Goal: Task Accomplishment & Management: Manage account settings

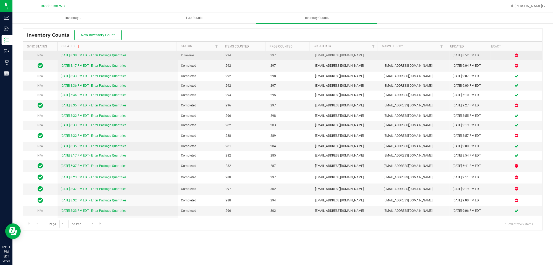
click at [102, 57] on link "[DATE] 8:30 PM EDT - Enter Package Quantities" at bounding box center [94, 55] width 66 height 4
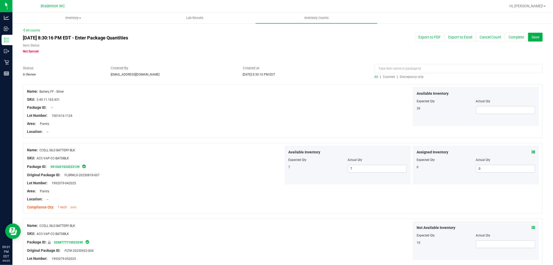
click at [408, 76] on span "Discrepancy only" at bounding box center [412, 77] width 24 height 4
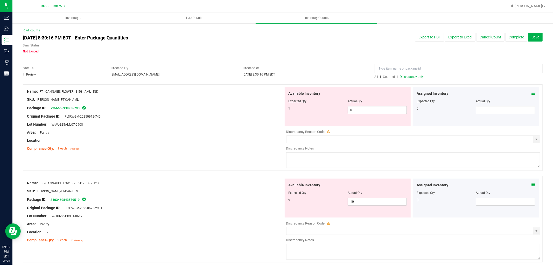
click at [235, 217] on div "Lot Number: W-JUN25PBS01-0617" at bounding box center [155, 215] width 257 height 5
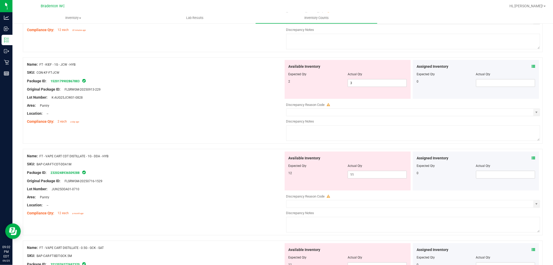
scroll to position [302, 0]
click at [361, 79] on div at bounding box center [348, 77] width 119 height 3
click at [361, 82] on span "3 3" at bounding box center [377, 83] width 59 height 8
click at [361, 82] on input "3" at bounding box center [377, 82] width 59 height 7
type input "2"
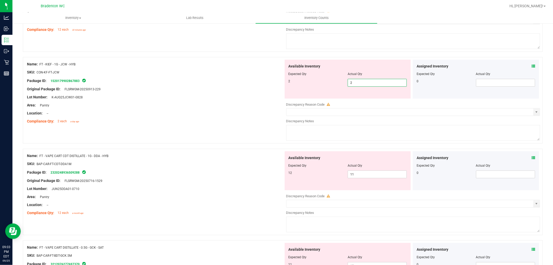
type input "2"
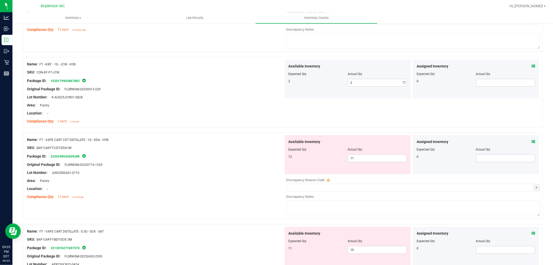
click at [214, 71] on div "SKU: CON-KF-FT-JCW" at bounding box center [155, 72] width 257 height 5
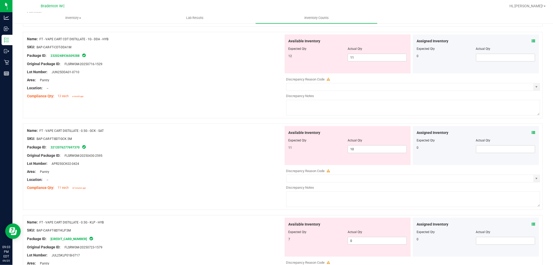
scroll to position [388, 0]
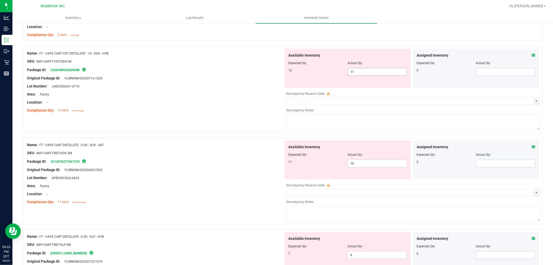
click at [362, 71] on span "11 11" at bounding box center [377, 72] width 59 height 8
click at [362, 71] on input "11" at bounding box center [377, 71] width 59 height 7
type input "12"
click at [360, 163] on div "Available Inventory Expected Qty Actual Qty 11 10 10" at bounding box center [348, 159] width 126 height 39
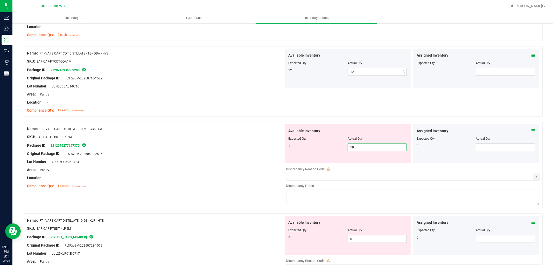
click at [360, 163] on div "Available Inventory Expected Qty Actual Qty 11 10 10" at bounding box center [348, 143] width 126 height 39
click at [359, 151] on span "10 10" at bounding box center [377, 147] width 59 height 8
click at [359, 151] on input "10" at bounding box center [377, 147] width 59 height 7
type input "11"
click at [213, 229] on div "Name: FT - VAPE CART DISTILLATE - 0.5G - KLP - HYB SKU: BAP-CAR-FT-BDT-KLP.5M P…" at bounding box center [155, 249] width 257 height 66
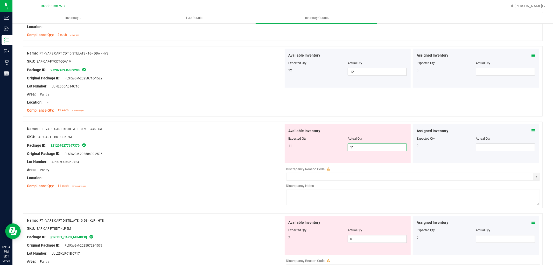
type input "11"
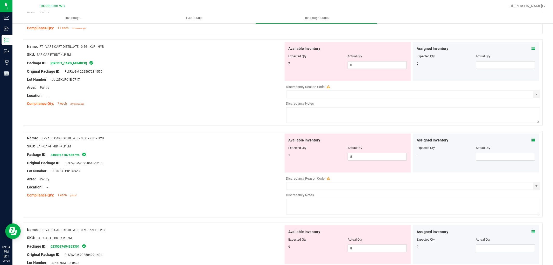
scroll to position [546, 0]
click at [348, 66] on span "0 0" at bounding box center [377, 65] width 59 height 8
click at [348, 66] on input "0" at bounding box center [377, 64] width 59 height 7
type input "7"
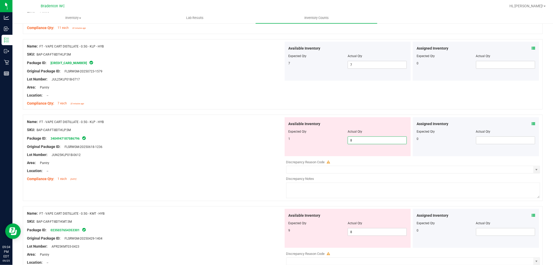
click at [370, 141] on span "8 8" at bounding box center [377, 140] width 59 height 8
click at [370, 141] on input "8" at bounding box center [377, 140] width 59 height 7
type input "1"
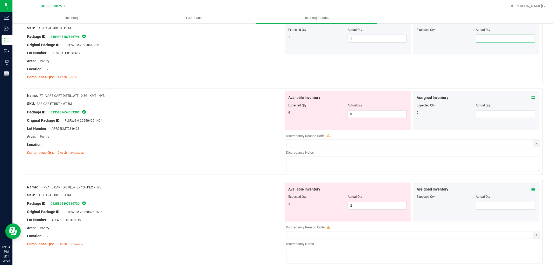
scroll to position [662, 0]
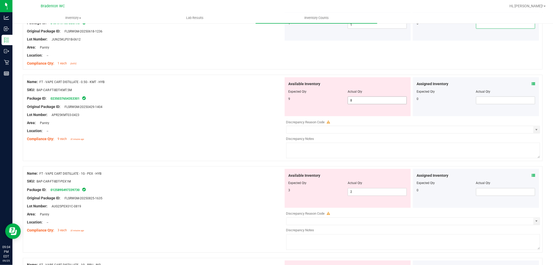
click at [356, 100] on span "8 8" at bounding box center [377, 100] width 59 height 8
click at [356, 100] on input "8" at bounding box center [377, 100] width 59 height 7
click at [532, 86] on icon at bounding box center [534, 84] width 4 height 4
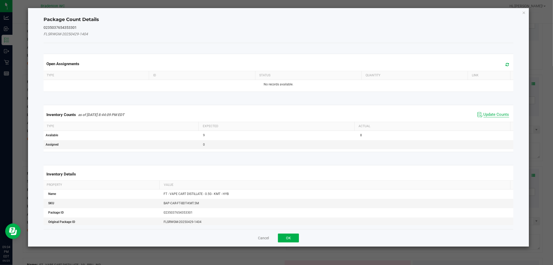
click at [489, 114] on span "Update Counts" at bounding box center [497, 114] width 26 height 5
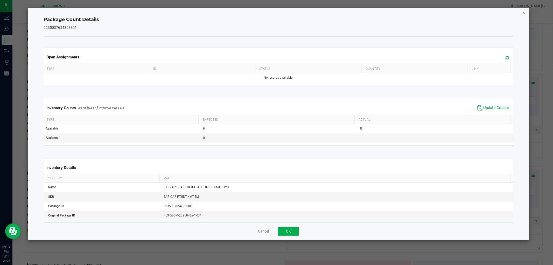
click at [526, 12] on icon "Close" at bounding box center [524, 12] width 4 height 6
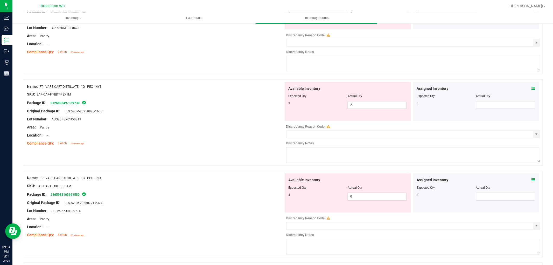
scroll to position [777, 0]
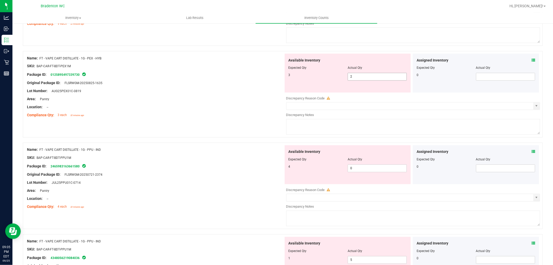
click at [368, 76] on span "2 2" at bounding box center [377, 77] width 59 height 8
click at [368, 76] on input "2" at bounding box center [377, 76] width 59 height 7
type input "3"
drag, startPoint x: 268, startPoint y: 133, endPoint x: 266, endPoint y: 140, distance: 8.0
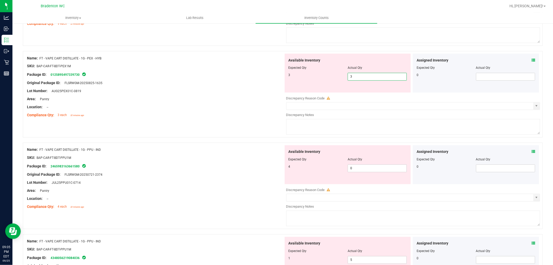
click at [267, 133] on div "Name: FT - CANNABIS FLOWER - 3.5G - AML - IND SKU: [PERSON_NAME]-FT-CAN-AML Pac…" at bounding box center [283, 186] width 520 height 1757
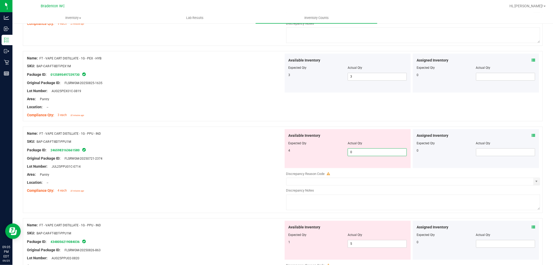
click at [351, 154] on span "0 0" at bounding box center [377, 152] width 59 height 8
click at [351, 154] on input "0" at bounding box center [377, 152] width 59 height 7
type input "5"
click at [250, 205] on div "Name: FT - VAPE CART DISTILLATE - 1G - PPU - IND SKU: BAP-CAR-FT-BDT-PPU1M Pack…" at bounding box center [283, 170] width 520 height 86
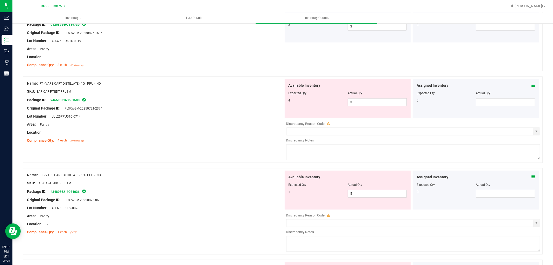
scroll to position [834, 0]
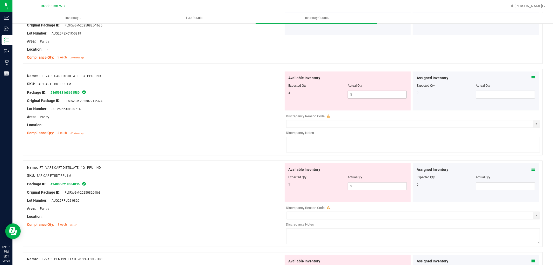
click at [367, 95] on span "5 5" at bounding box center [377, 95] width 59 height 8
click at [367, 95] on input "5" at bounding box center [377, 94] width 59 height 7
type input "4"
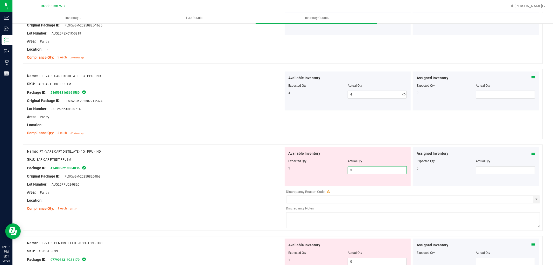
click at [358, 187] on div "Available Inventory Expected Qty Actual Qty 1 5 5" at bounding box center [412, 188] width 257 height 82
click at [358, 187] on div at bounding box center [412, 186] width 257 height 1
click at [360, 172] on span "5 5" at bounding box center [377, 170] width 59 height 8
click at [360, 172] on input "5" at bounding box center [377, 170] width 59 height 7
type input "1"
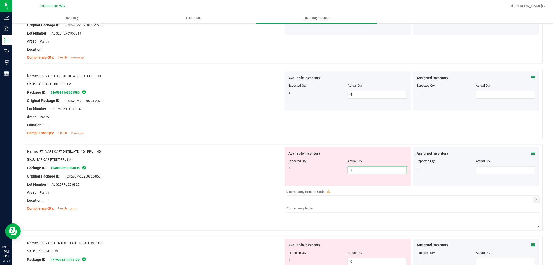
type input "1"
click at [250, 179] on div "Original Package ID: FLSRWGM-20250826-863" at bounding box center [155, 176] width 257 height 5
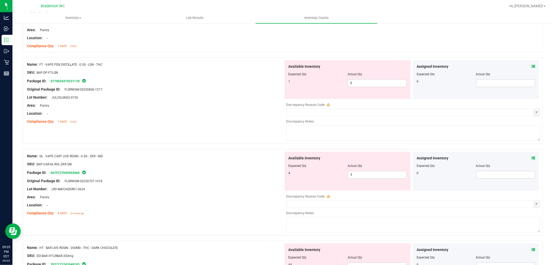
scroll to position [1007, 0]
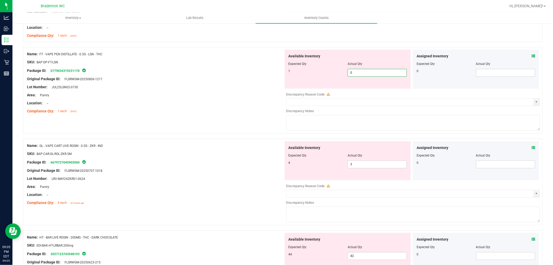
click at [354, 72] on span "0 0" at bounding box center [377, 73] width 59 height 8
click at [354, 72] on input "0" at bounding box center [377, 72] width 59 height 7
click at [356, 73] on span "0 0" at bounding box center [377, 73] width 59 height 8
click at [356, 73] on input "0" at bounding box center [377, 72] width 59 height 7
type input "1"
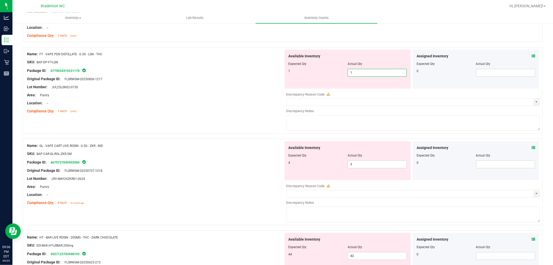
type input "1"
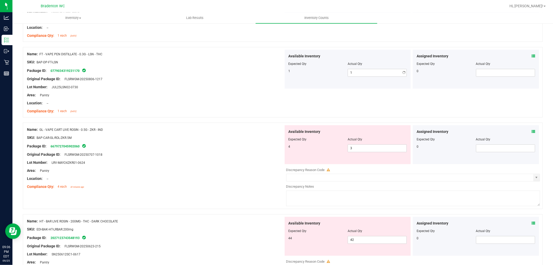
click at [186, 107] on div at bounding box center [155, 107] width 257 height 3
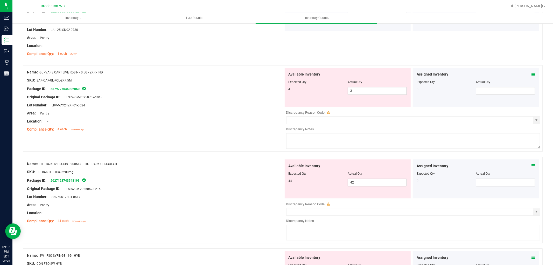
scroll to position [1065, 0]
click at [532, 76] on icon at bounding box center [534, 74] width 4 height 4
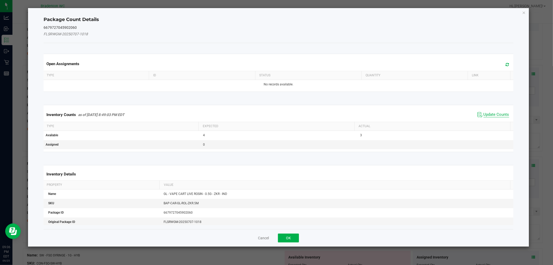
click at [497, 113] on span "Update Counts" at bounding box center [497, 114] width 26 height 5
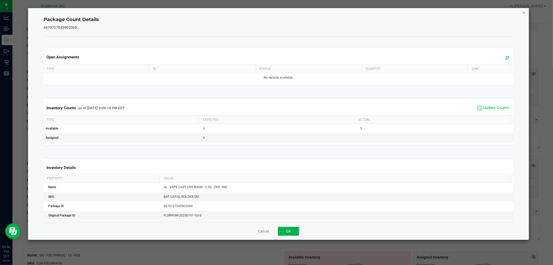
click at [525, 12] on icon "Close" at bounding box center [524, 12] width 4 height 6
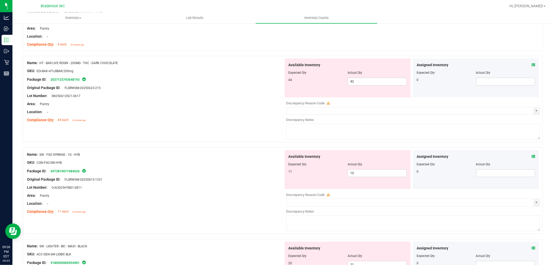
scroll to position [1152, 0]
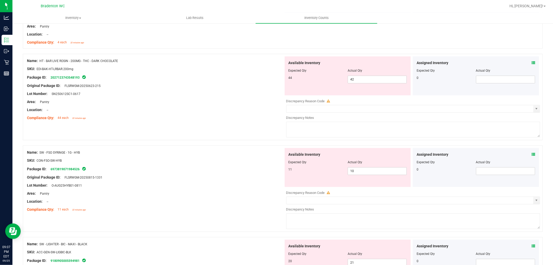
click at [531, 60] on div "Assigned Inventory Expected Qty Actual Qty 0" at bounding box center [476, 75] width 126 height 39
click at [532, 63] on icon at bounding box center [534, 63] width 4 height 4
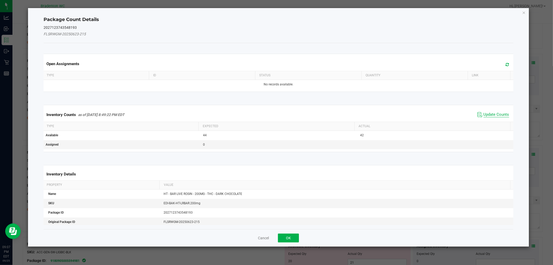
click at [484, 115] on span "Update Counts" at bounding box center [497, 114] width 26 height 5
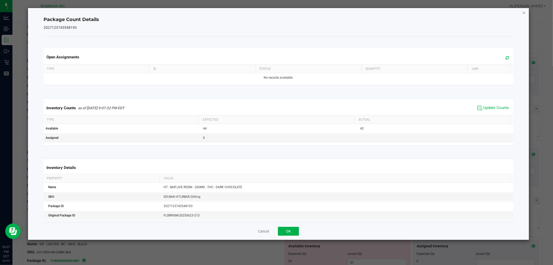
click at [524, 13] on icon "Close" at bounding box center [524, 12] width 4 height 6
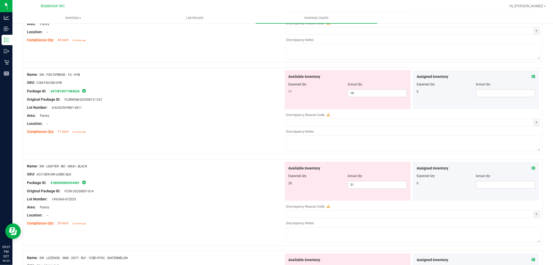
scroll to position [1238, 0]
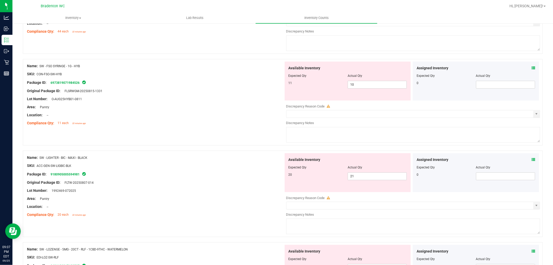
click at [532, 68] on icon at bounding box center [534, 68] width 4 height 4
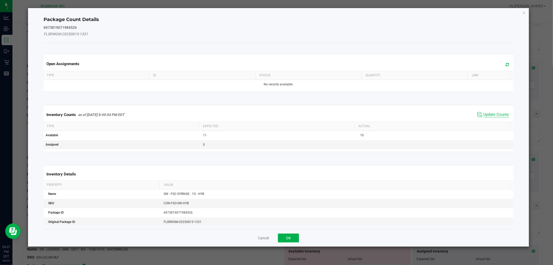
click at [486, 114] on span "Update Counts" at bounding box center [497, 114] width 26 height 5
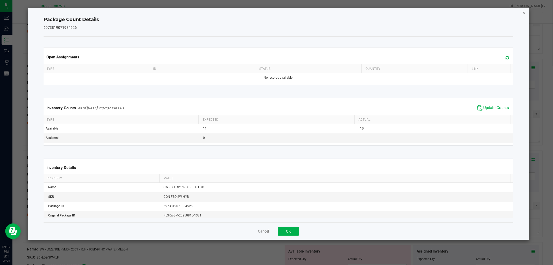
click at [523, 12] on icon "Close" at bounding box center [524, 12] width 4 height 6
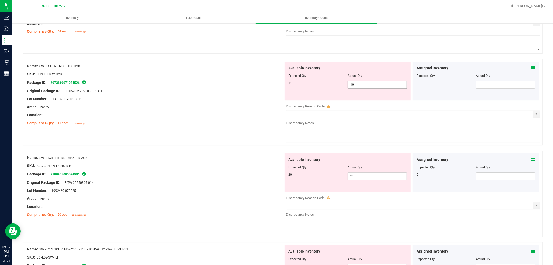
click at [360, 85] on span "10 10" at bounding box center [377, 85] width 59 height 8
click at [360, 85] on input "10" at bounding box center [377, 84] width 59 height 7
type input "11"
click at [219, 104] on div at bounding box center [155, 103] width 257 height 3
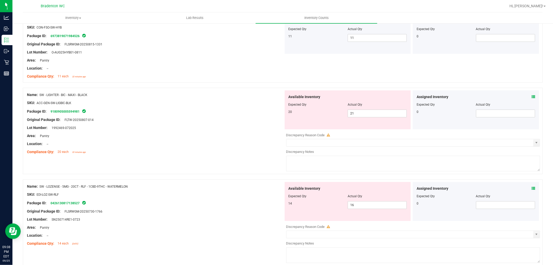
scroll to position [1295, 0]
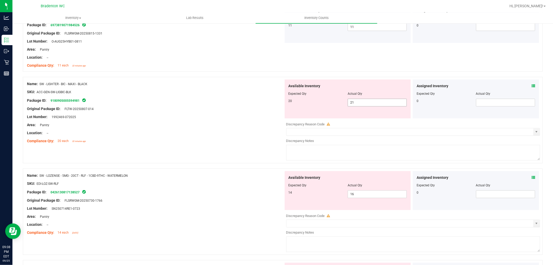
click at [359, 105] on span "21 21" at bounding box center [377, 103] width 59 height 8
click at [359, 105] on input "21" at bounding box center [377, 102] width 59 height 7
type input "20"
click at [213, 128] on div "Area: Pantry" at bounding box center [155, 124] width 257 height 5
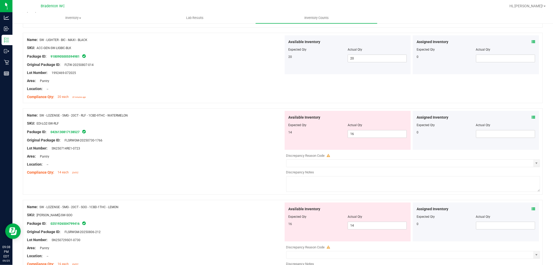
scroll to position [1353, 0]
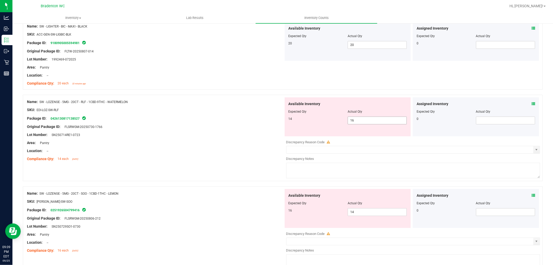
click at [361, 122] on span "16 16" at bounding box center [377, 120] width 59 height 8
click at [360, 123] on input "16" at bounding box center [377, 120] width 59 height 7
type input "14"
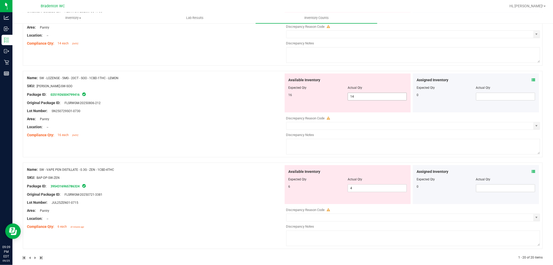
type input "14"
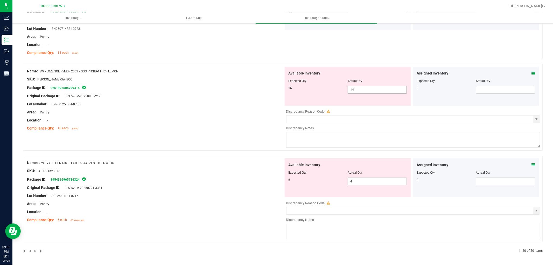
click at [369, 99] on div "Available Inventory Expected Qty Actual Qty 16 14 14" at bounding box center [348, 86] width 126 height 39
click at [369, 90] on span "14 14" at bounding box center [377, 90] width 59 height 8
click at [369, 90] on input "14" at bounding box center [377, 89] width 59 height 7
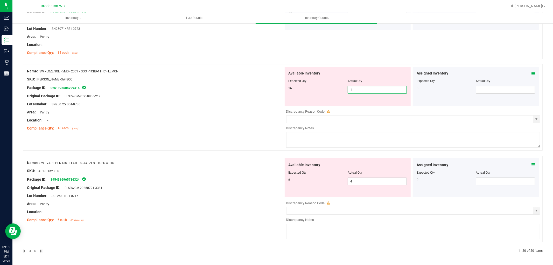
type input "16"
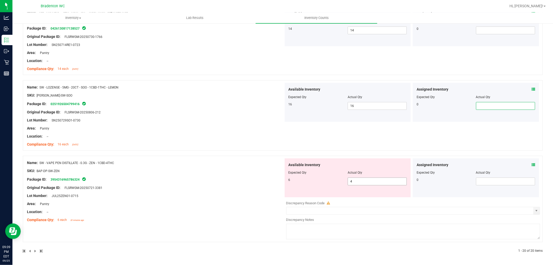
click at [368, 182] on span "4 4" at bounding box center [377, 181] width 59 height 8
click at [368, 182] on input "4" at bounding box center [377, 181] width 59 height 7
click at [532, 165] on icon at bounding box center [534, 165] width 4 height 4
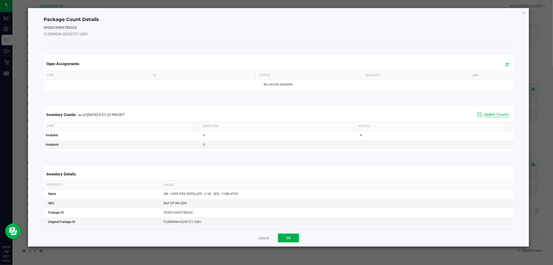
click at [484, 114] on span "Update Counts" at bounding box center [497, 114] width 26 height 5
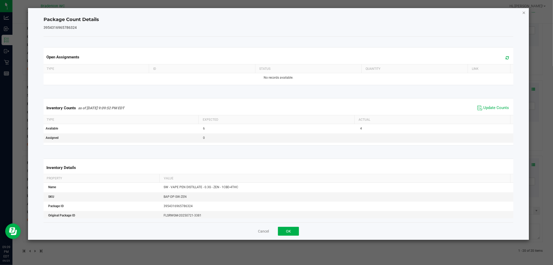
click at [523, 14] on icon "Close" at bounding box center [524, 12] width 4 height 6
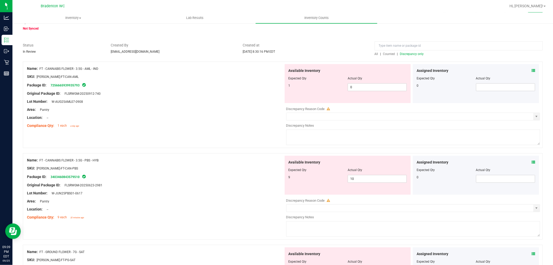
scroll to position [0, 0]
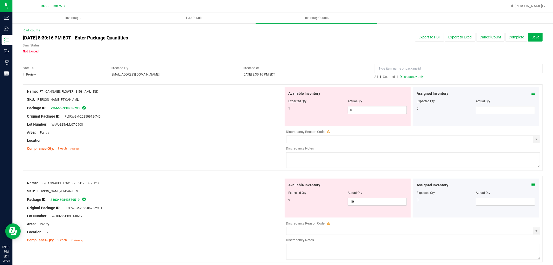
click at [418, 76] on span "Discrepancy only" at bounding box center [412, 77] width 24 height 4
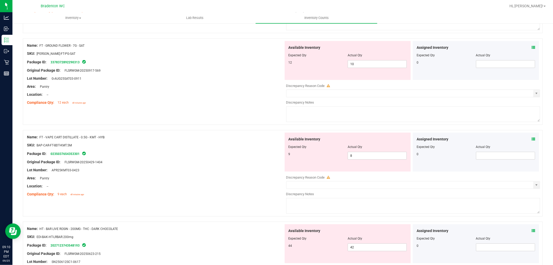
scroll to position [230, 0]
click at [357, 157] on span "8 8" at bounding box center [377, 154] width 59 height 8
click at [357, 157] on input "8" at bounding box center [377, 154] width 59 height 7
type input "9"
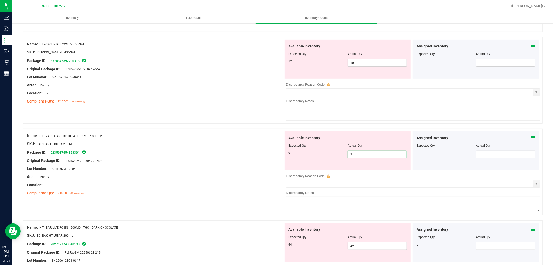
click at [231, 163] on div "Original Package ID: FLSRWGM-20250429-1404" at bounding box center [155, 160] width 257 height 5
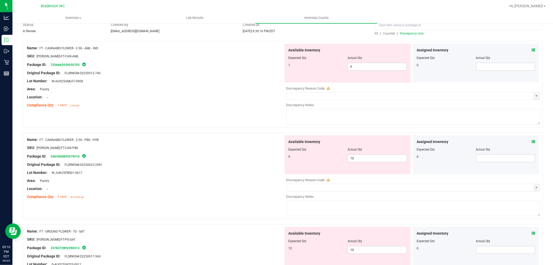
scroll to position [0, 0]
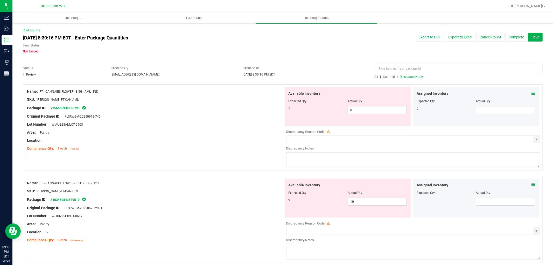
click at [408, 76] on span "Discrepancy only" at bounding box center [412, 77] width 24 height 4
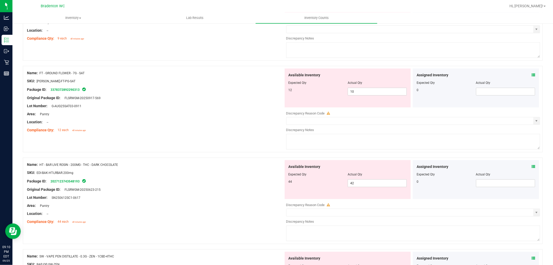
scroll to position [173, 0]
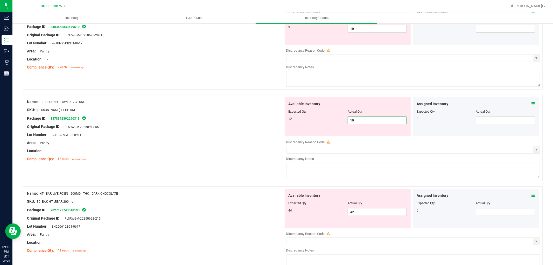
click at [356, 123] on span "10 10" at bounding box center [377, 120] width 59 height 8
click at [356, 123] on input "10" at bounding box center [377, 120] width 59 height 7
type input "12"
click at [263, 138] on div at bounding box center [155, 138] width 257 height 3
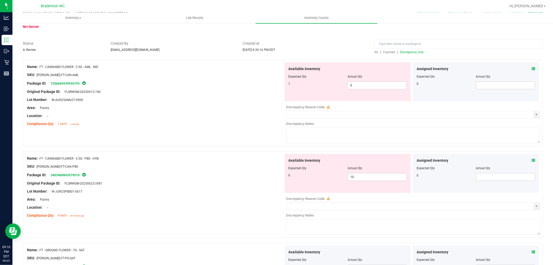
scroll to position [0, 0]
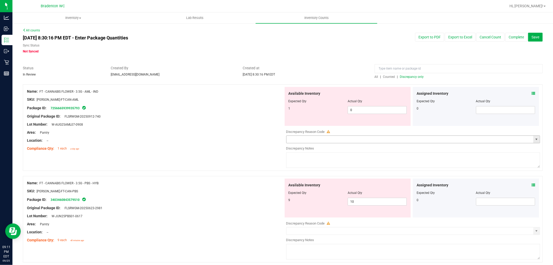
click at [354, 138] on input "text" at bounding box center [410, 139] width 247 height 7
click at [535, 138] on span "select" at bounding box center [537, 139] width 4 height 4
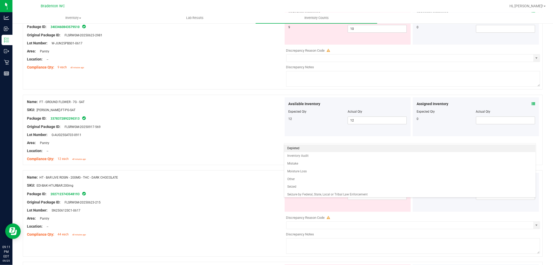
scroll to position [144, 0]
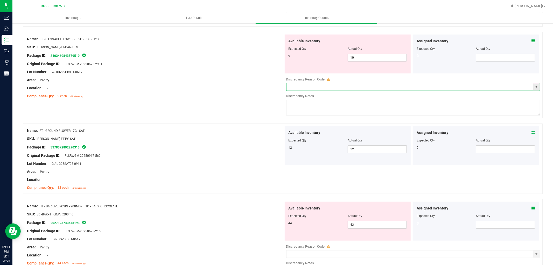
click at [368, 86] on input "text" at bounding box center [410, 86] width 247 height 7
click at [535, 86] on span "select" at bounding box center [537, 87] width 4 height 4
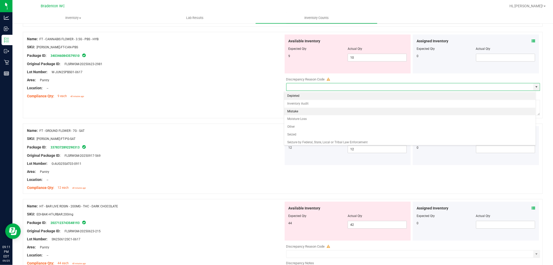
click at [346, 115] on li "Mistake" at bounding box center [409, 112] width 251 height 8
type input "Mistake"
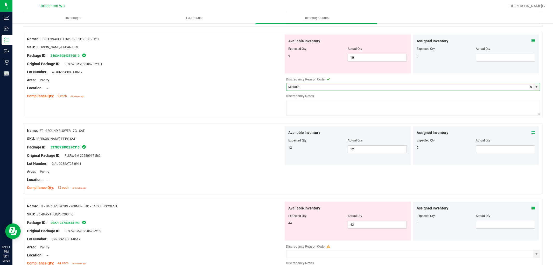
click at [346, 110] on textarea at bounding box center [413, 108] width 254 height 16
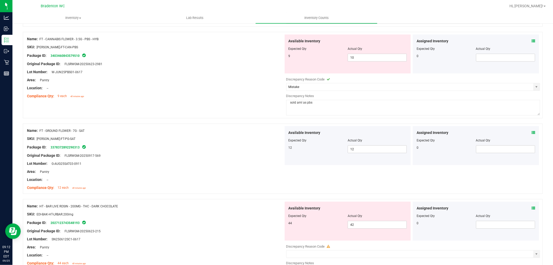
scroll to position [0, 0]
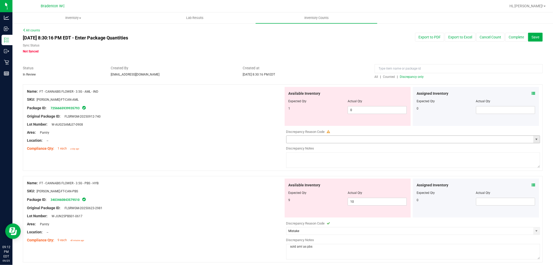
type textarea "sold aml as pbs"
click at [384, 137] on input "text" at bounding box center [410, 139] width 247 height 7
click at [535, 139] on span "select" at bounding box center [537, 139] width 4 height 4
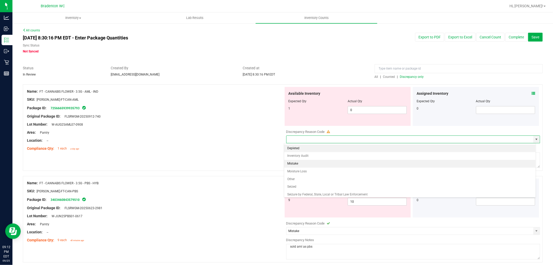
click at [386, 162] on li "Mistake" at bounding box center [409, 164] width 251 height 8
type input "Mistake"
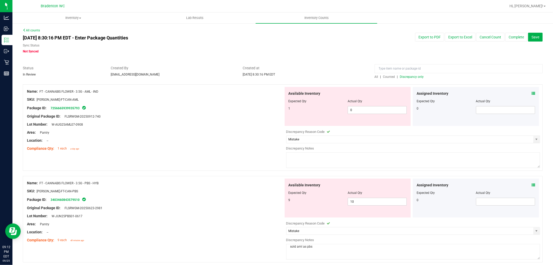
click at [386, 158] on textarea at bounding box center [413, 160] width 254 height 16
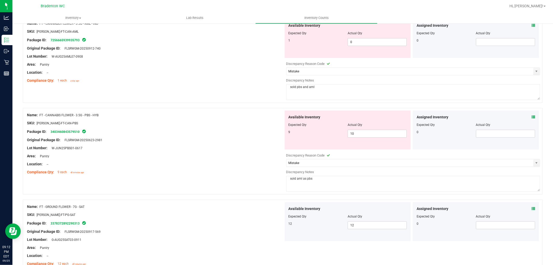
scroll to position [86, 0]
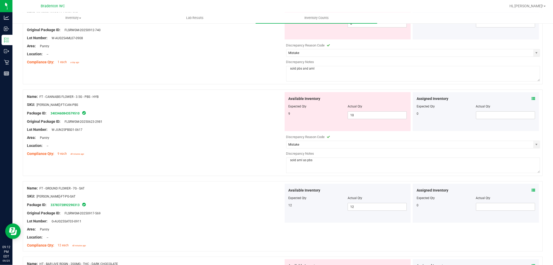
type textarea "sold pbs and aml"
click at [227, 112] on div "Package ID: 3403460843579510" at bounding box center [155, 113] width 257 height 6
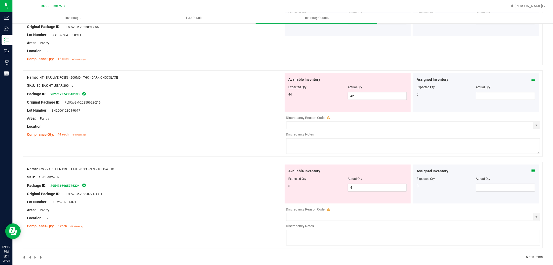
scroll to position [280, 0]
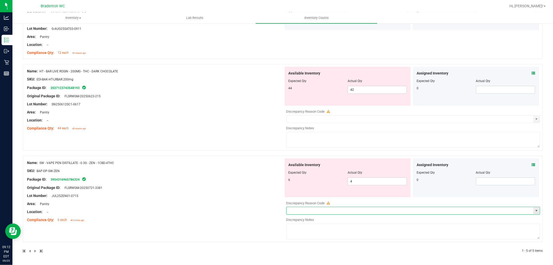
click at [335, 208] on input "text" at bounding box center [410, 210] width 247 height 7
click at [535, 211] on span "select" at bounding box center [537, 211] width 4 height 4
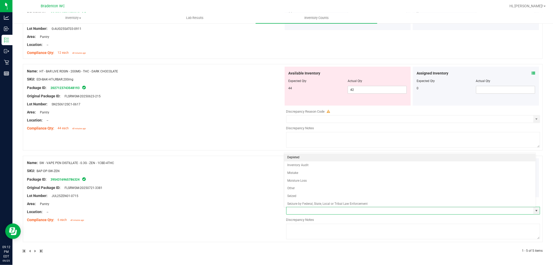
click at [156, 170] on div "SKU: BAP-DP-SW-ZEN" at bounding box center [155, 170] width 257 height 5
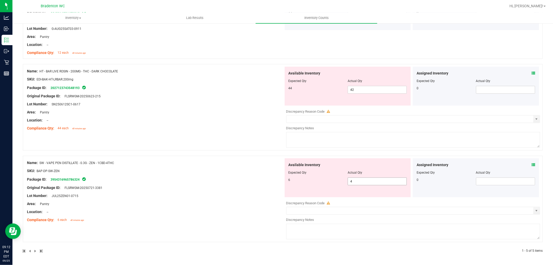
click at [371, 177] on span "4 4" at bounding box center [377, 181] width 59 height 8
click at [369, 179] on span "4 4" at bounding box center [377, 181] width 59 height 8
click at [369, 179] on input "4" at bounding box center [377, 181] width 59 height 7
type input "6"
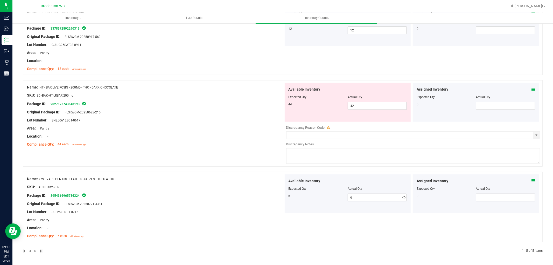
click at [216, 182] on div "Name: SW - VAPE PEN DISTILLATE - 0.3G - ZEN - 1CBD-4THC SKU: BAP-DP-SW-ZEN Pack…" at bounding box center [155, 207] width 257 height 66
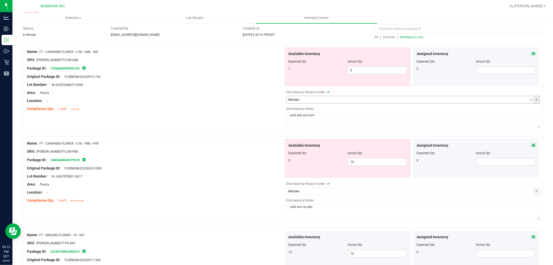
scroll to position [0, 0]
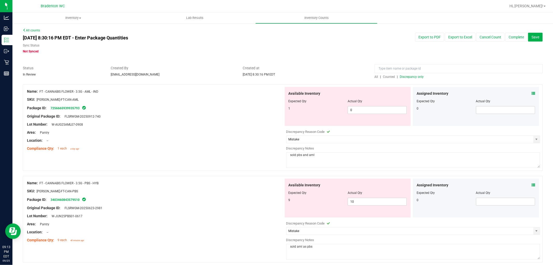
click at [418, 76] on span "Discrepancy only" at bounding box center [412, 77] width 24 height 4
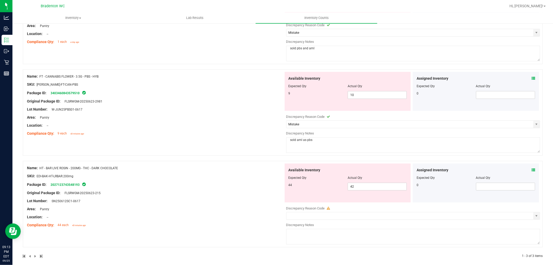
scroll to position [113, 0]
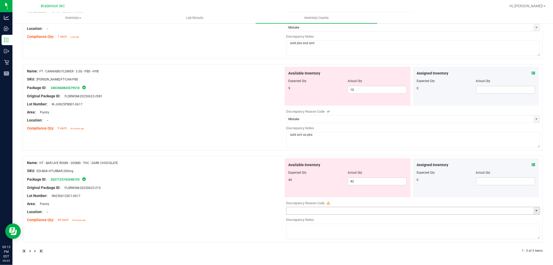
click at [534, 213] on span "select" at bounding box center [536, 210] width 6 height 7
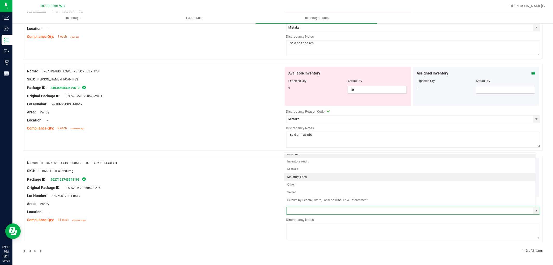
scroll to position [0, 0]
click at [314, 171] on li "Mistake" at bounding box center [409, 173] width 251 height 8
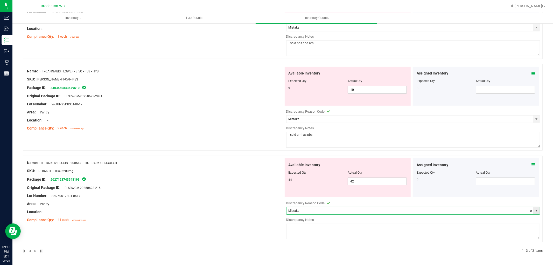
click at [535, 211] on span "select" at bounding box center [537, 211] width 4 height 4
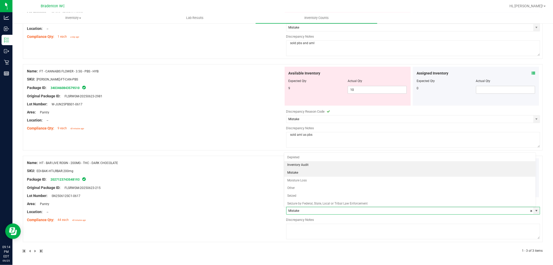
click at [304, 167] on li "Inventory Audit" at bounding box center [409, 165] width 251 height 8
type input "Inventory Audit"
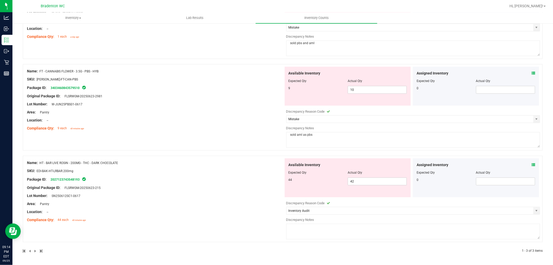
click at [316, 228] on textarea at bounding box center [413, 232] width 254 height 16
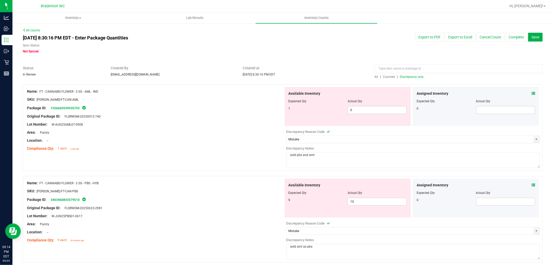
type textarea "upon opening box 2 were missing forgot to adjust inventory"
click at [243, 147] on div "Compliance Qty: 1 each a day ago" at bounding box center [155, 148] width 257 height 5
click at [408, 76] on span "Discrepancy only" at bounding box center [412, 77] width 24 height 4
click at [507, 37] on button "Complete" at bounding box center [516, 37] width 22 height 9
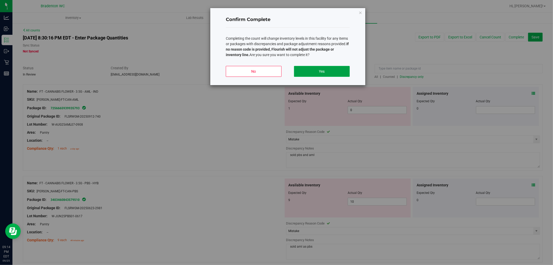
click at [344, 70] on button "Yes" at bounding box center [322, 71] width 56 height 11
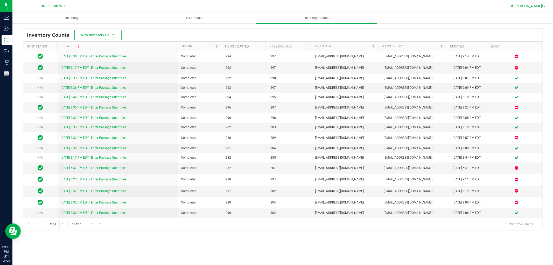
click at [536, 5] on span "Hi, [PERSON_NAME]!" at bounding box center [527, 6] width 34 height 4
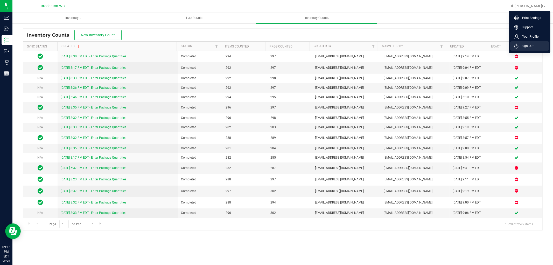
click at [531, 48] on span "Sign Out" at bounding box center [526, 45] width 15 height 5
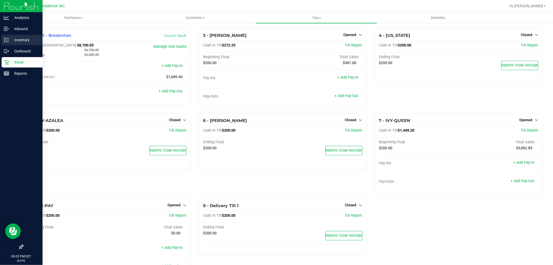
click at [21, 42] on p "Inventory" at bounding box center [24, 40] width 31 height 6
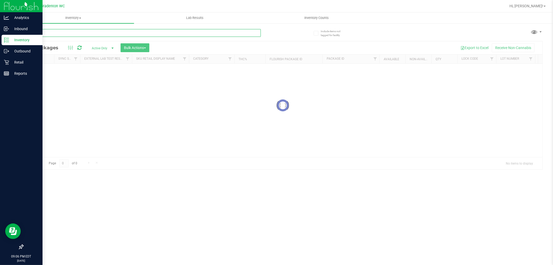
click at [134, 31] on input "text" at bounding box center [142, 33] width 238 height 8
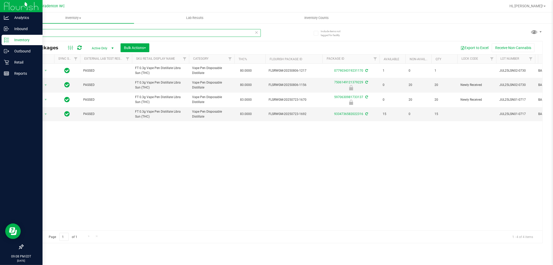
click at [52, 35] on input "lsn" at bounding box center [142, 33] width 238 height 8
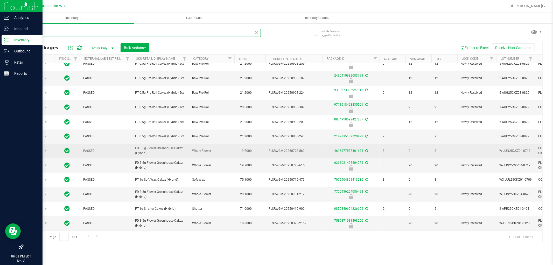
scroll to position [40, 0]
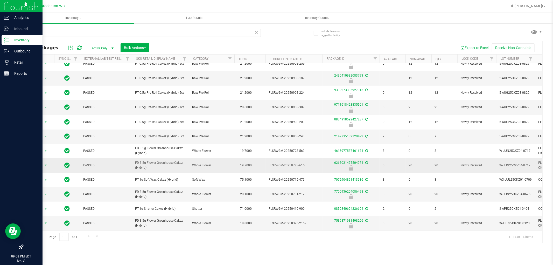
click at [178, 160] on span "FD 3.5g Flower Greenhouse Cakez (Hybrid)" at bounding box center [160, 165] width 51 height 10
copy tr "FD 3.5g Flower Greenhouse Cakez (Hybrid)"
click at [111, 33] on input "ckz" at bounding box center [142, 33] width 238 height 8
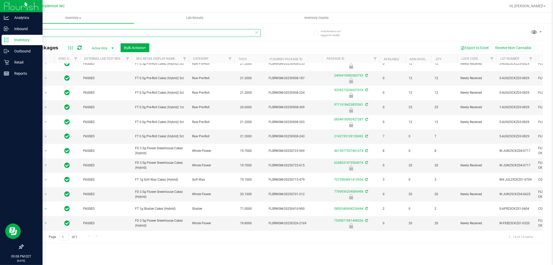
click at [112, 33] on input "ckz" at bounding box center [142, 33] width 238 height 8
paste input "FD 3.5g Flower Greenhouse Cakez (Hybrid)"
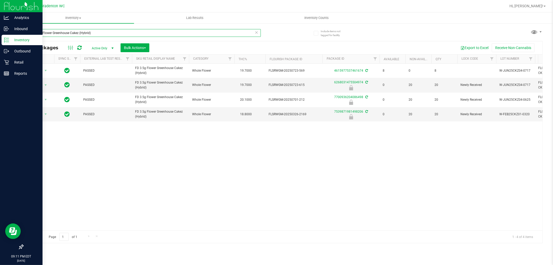
click at [53, 33] on input "FD 3.5g Flower Greenhouse Cakez (Hybrid)" at bounding box center [142, 33] width 238 height 8
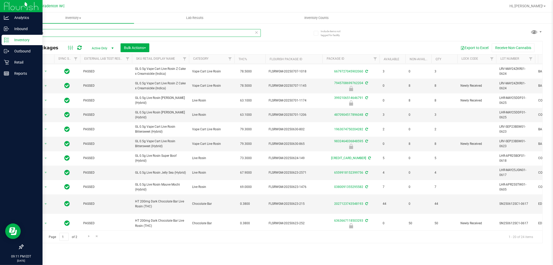
scroll to position [136, 0]
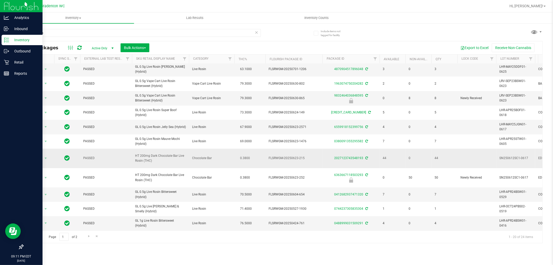
click at [168, 153] on span "HT 200mg Dark Chocolate Bar Live Rosin (THC)" at bounding box center [160, 158] width 51 height 10
copy tr "HT 200mg Dark Chocolate Bar Live Rosin (THC)"
click at [109, 35] on input "live rosin" at bounding box center [142, 33] width 238 height 8
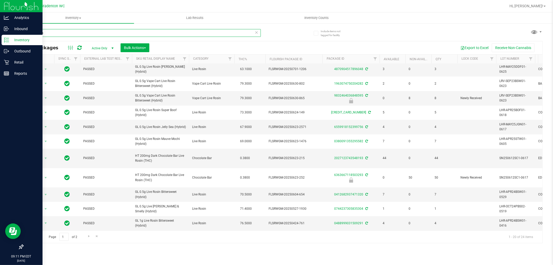
click at [109, 35] on input "live rosin" at bounding box center [142, 33] width 238 height 8
paste input "HT 200mg Dark Chocolate Bar Live Rosin (THC)"
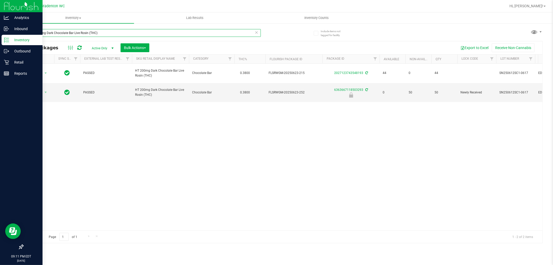
type input "HT 200mg Dark Chocolate Bar Live Rosin (THC)"
